Goal: Complete application form

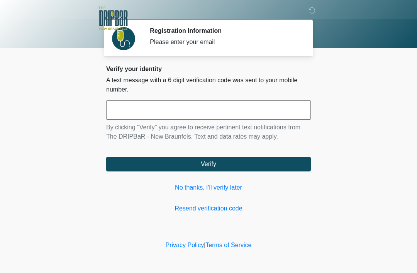
click at [135, 109] on input "text" at bounding box center [208, 109] width 205 height 19
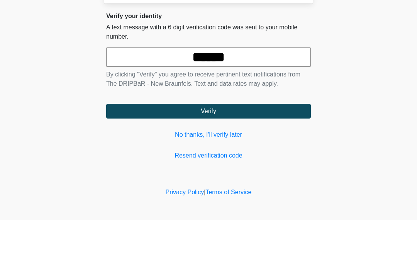
type input "******"
click at [159, 157] on button "Verify" at bounding box center [208, 164] width 205 height 15
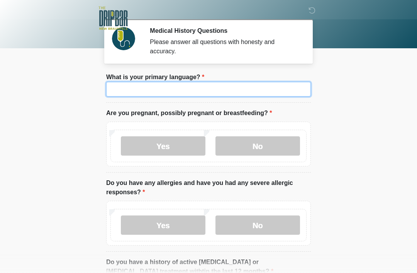
click at [123, 90] on input "What is your primary language?" at bounding box center [208, 89] width 205 height 15
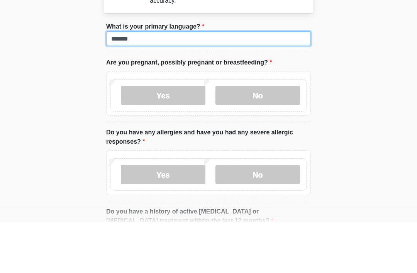
type input "*******"
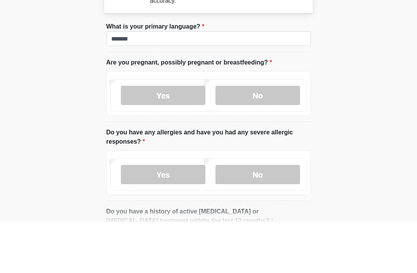
click at [245, 136] on label "No" at bounding box center [257, 145] width 85 height 19
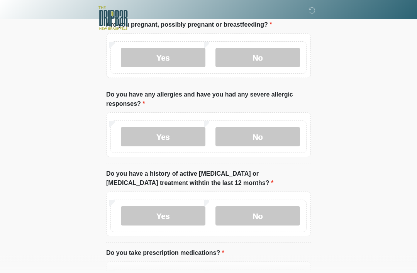
scroll to position [87, 0]
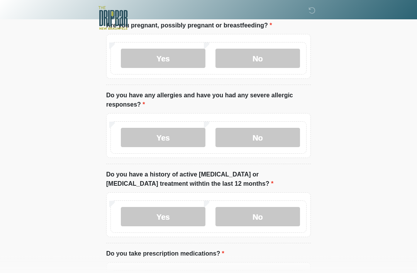
click at [234, 144] on label "No" at bounding box center [257, 137] width 85 height 19
click at [247, 218] on label "No" at bounding box center [257, 216] width 85 height 19
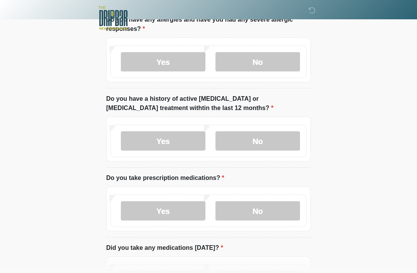
scroll to position [166, 0]
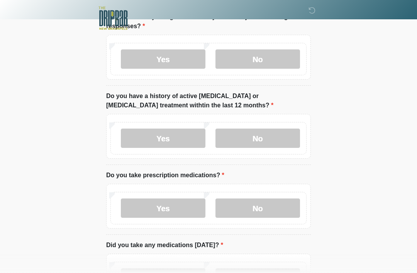
click at [247, 211] on label "No" at bounding box center [257, 207] width 85 height 19
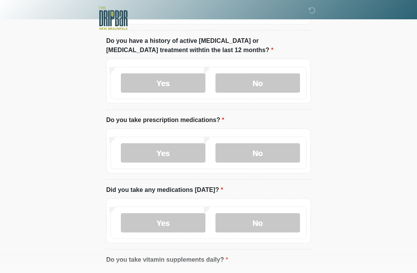
scroll to position [228, 0]
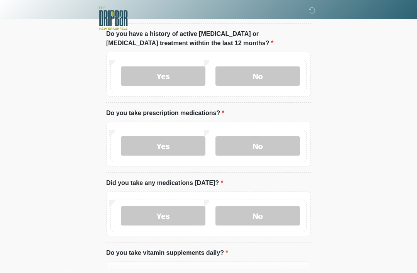
click at [247, 214] on label "No" at bounding box center [257, 215] width 85 height 19
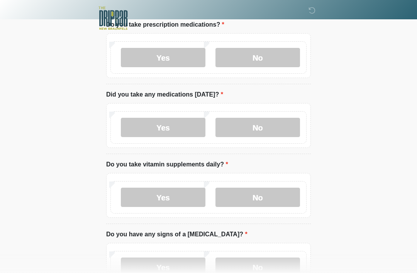
scroll to position [319, 0]
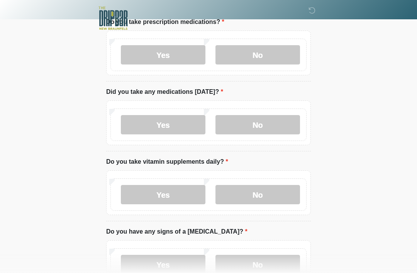
click at [242, 199] on label "No" at bounding box center [257, 194] width 85 height 19
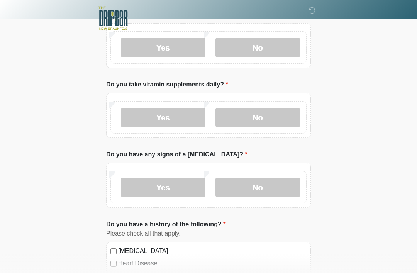
scroll to position [416, 0]
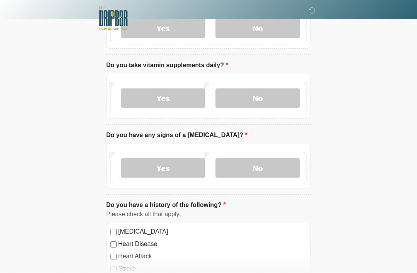
click at [244, 167] on label "No" at bounding box center [257, 167] width 85 height 19
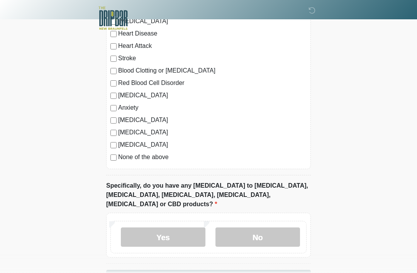
scroll to position [643, 0]
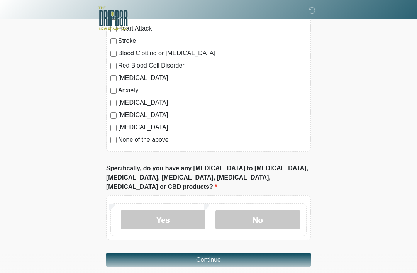
click at [252, 215] on label "No" at bounding box center [257, 219] width 85 height 19
click at [116, 252] on button "Continue" at bounding box center [208, 259] width 205 height 15
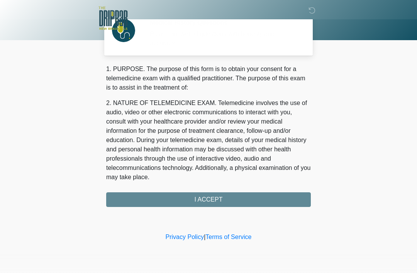
scroll to position [0, 0]
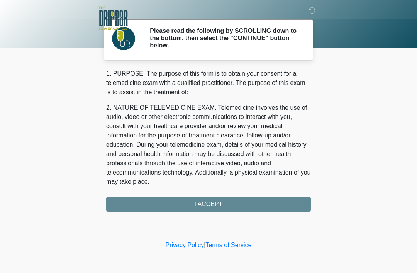
click at [120, 205] on div "1. PURPOSE. The purpose of this form is to obtain your consent for a telemedici…" at bounding box center [208, 140] width 205 height 142
click at [161, 207] on div "1. PURPOSE. The purpose of this form is to obtain your consent for a telemedici…" at bounding box center [208, 140] width 205 height 142
click at [196, 205] on div "1. PURPOSE. The purpose of this form is to obtain your consent for a telemedici…" at bounding box center [208, 140] width 205 height 142
click at [223, 242] on link "Terms of Service" at bounding box center [228, 245] width 46 height 7
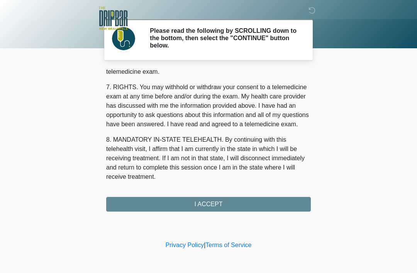
click at [130, 204] on button "I ACCEPT" at bounding box center [208, 204] width 205 height 15
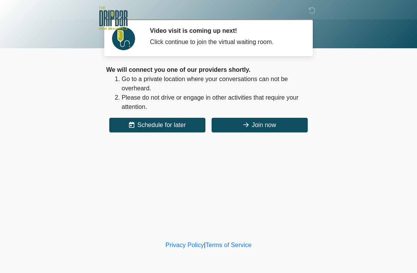
click at [249, 124] on button "Join now" at bounding box center [259, 125] width 96 height 15
